Goal: Task Accomplishment & Management: Use online tool/utility

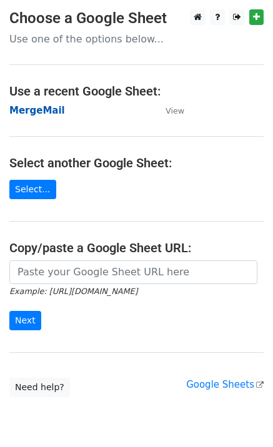
click at [43, 114] on strong "MergeMail" at bounding box center [37, 110] width 56 height 11
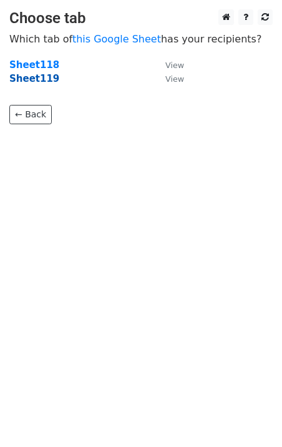
click at [42, 82] on strong "Sheet119" at bounding box center [34, 78] width 50 height 11
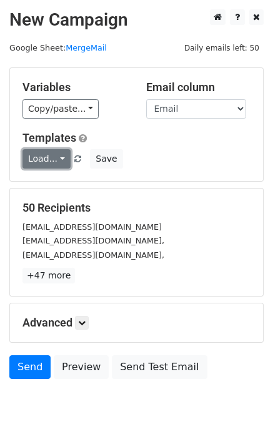
click at [51, 160] on link "Load..." at bounding box center [46, 158] width 48 height 19
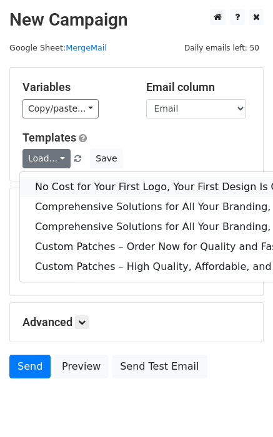
click at [80, 188] on link "No Cost for Your First Logo, Your First Design Is On Us!" at bounding box center [255, 187] width 470 height 20
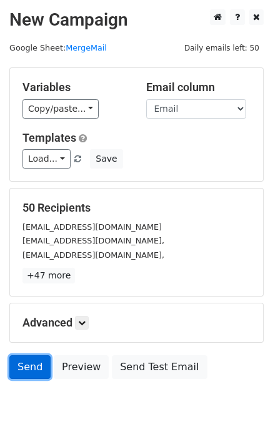
click at [34, 366] on link "Send" at bounding box center [29, 367] width 41 height 24
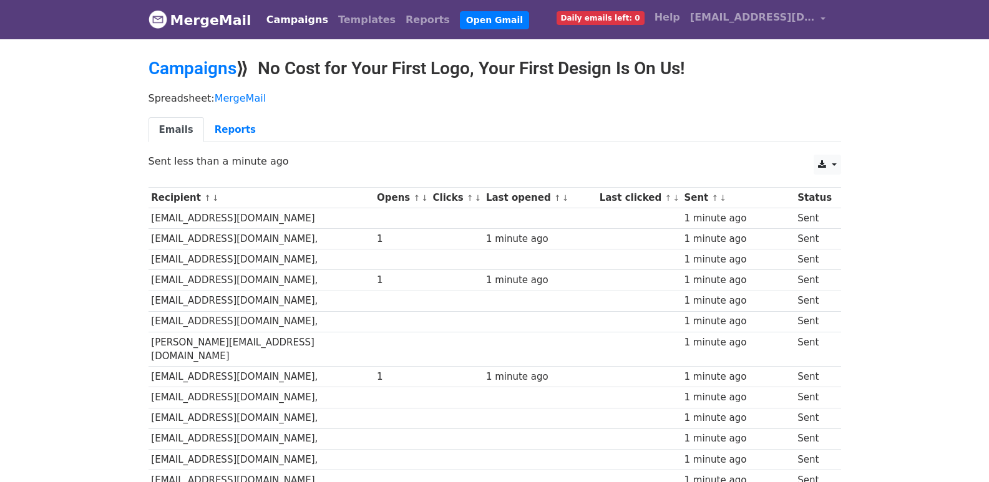
scroll to position [869, 0]
